Goal: Task Accomplishment & Management: Manage account settings

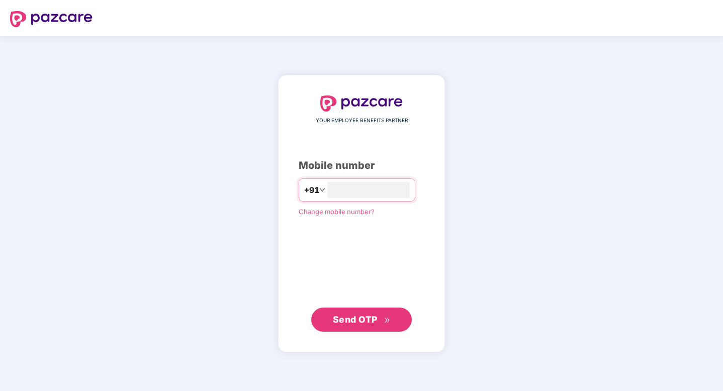
type input "**********"
click at [344, 320] on span "Send OTP" at bounding box center [355, 319] width 45 height 11
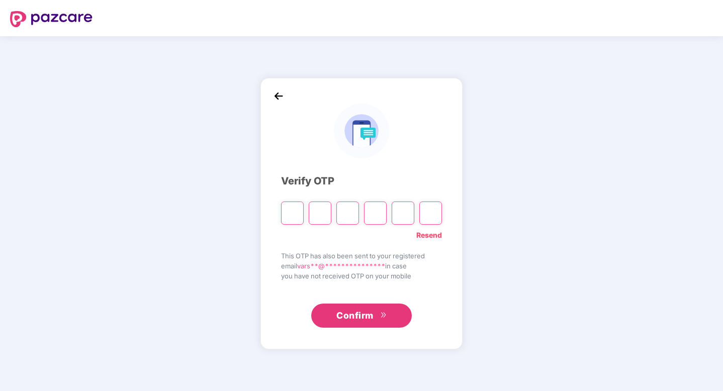
type input "*"
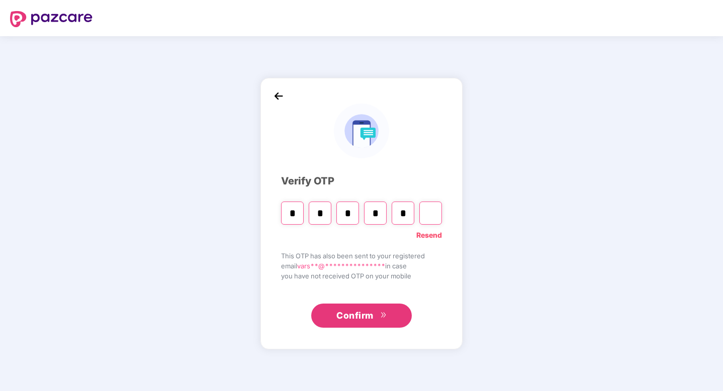
type input "*"
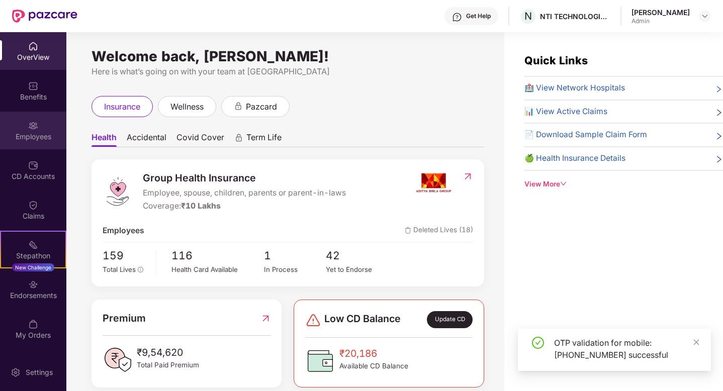
click at [39, 140] on div "Employees" at bounding box center [33, 137] width 66 height 10
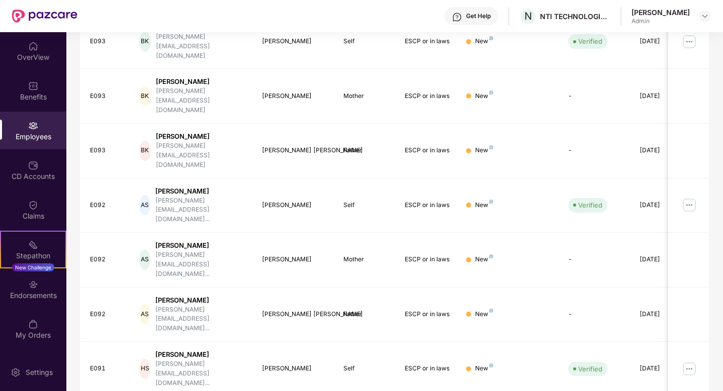
scroll to position [204, 0]
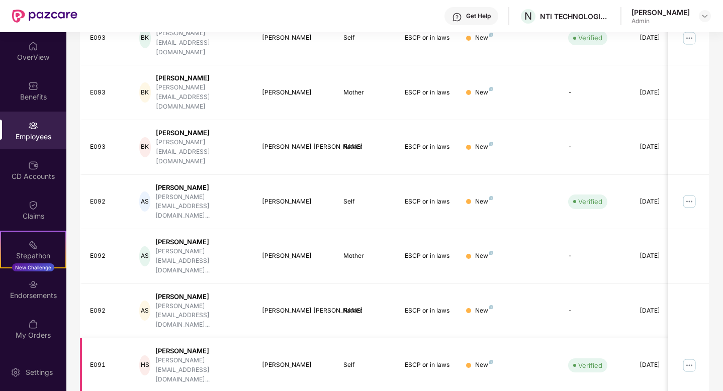
click at [692, 358] on img at bounding box center [689, 366] width 16 height 16
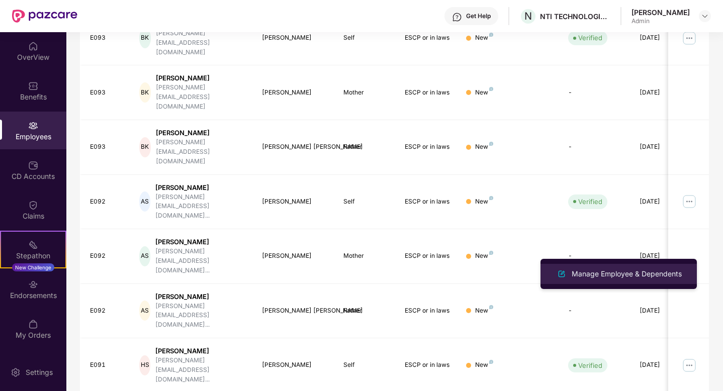
click at [631, 272] on div "Manage Employee & Dependents" at bounding box center [627, 274] width 114 height 11
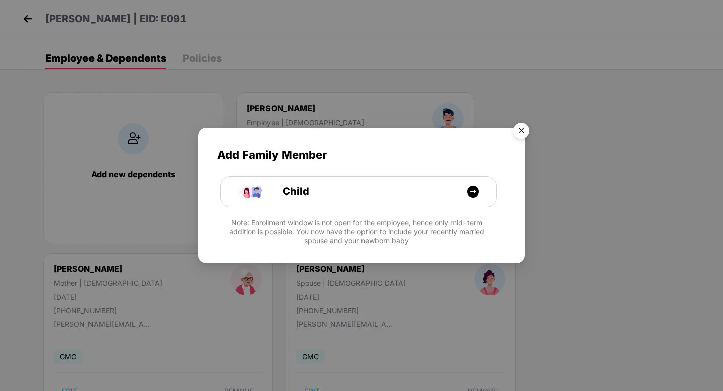
click at [523, 132] on img "Close" at bounding box center [521, 132] width 28 height 28
